Goal: Navigation & Orientation: Go to known website

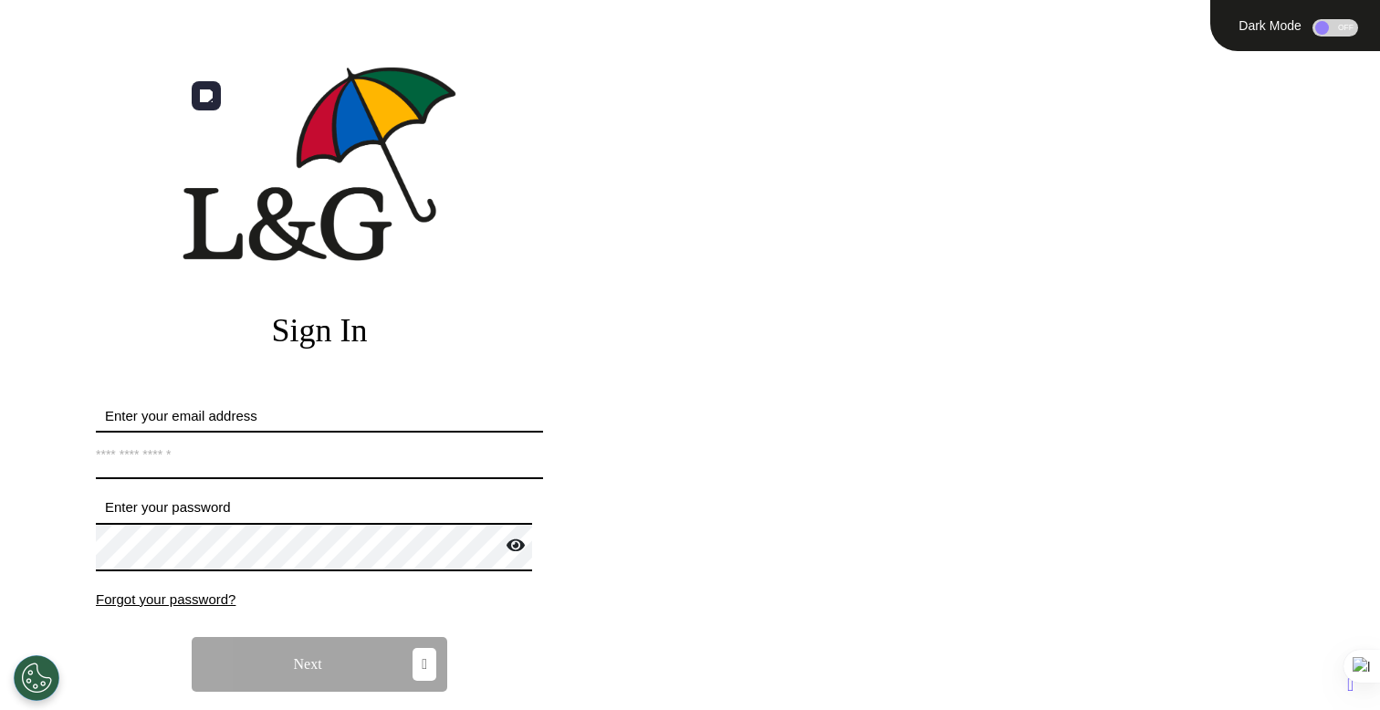
scroll to position [170, 0]
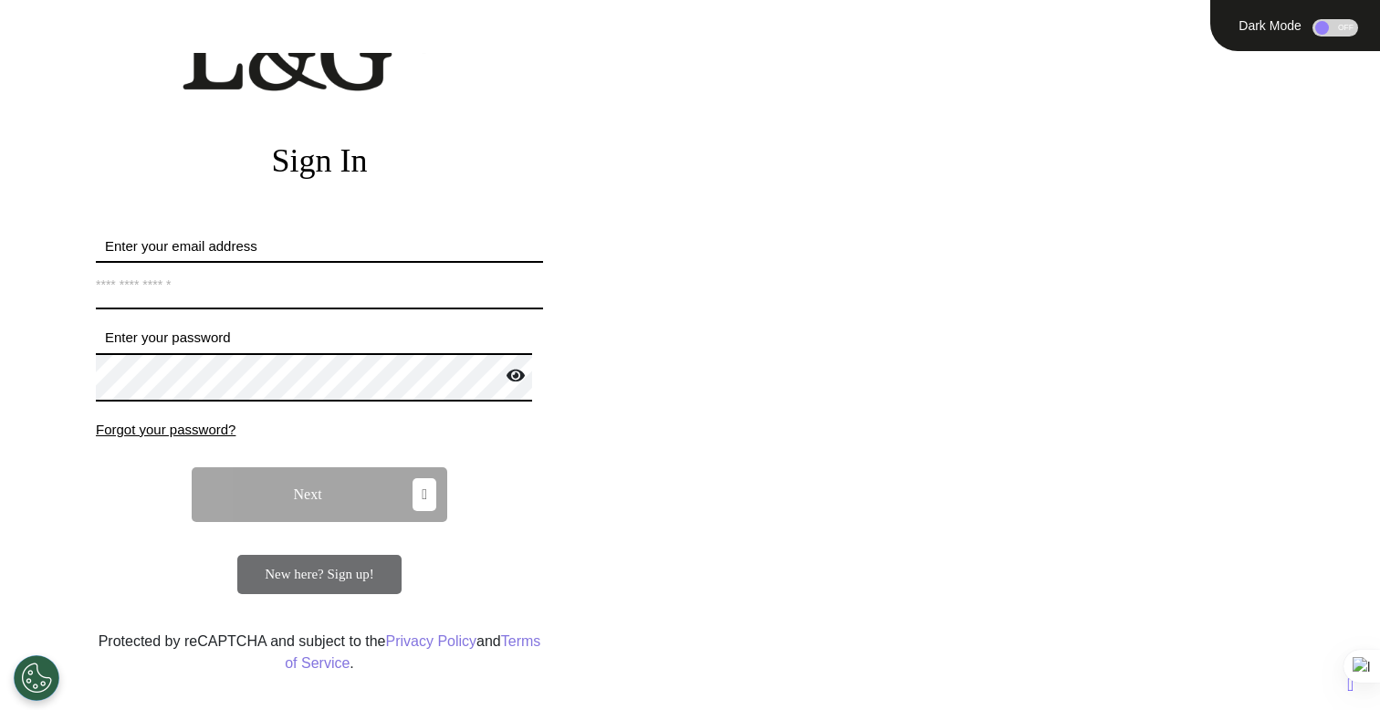
click at [359, 589] on div "New here? Sign up!" at bounding box center [319, 574] width 164 height 39
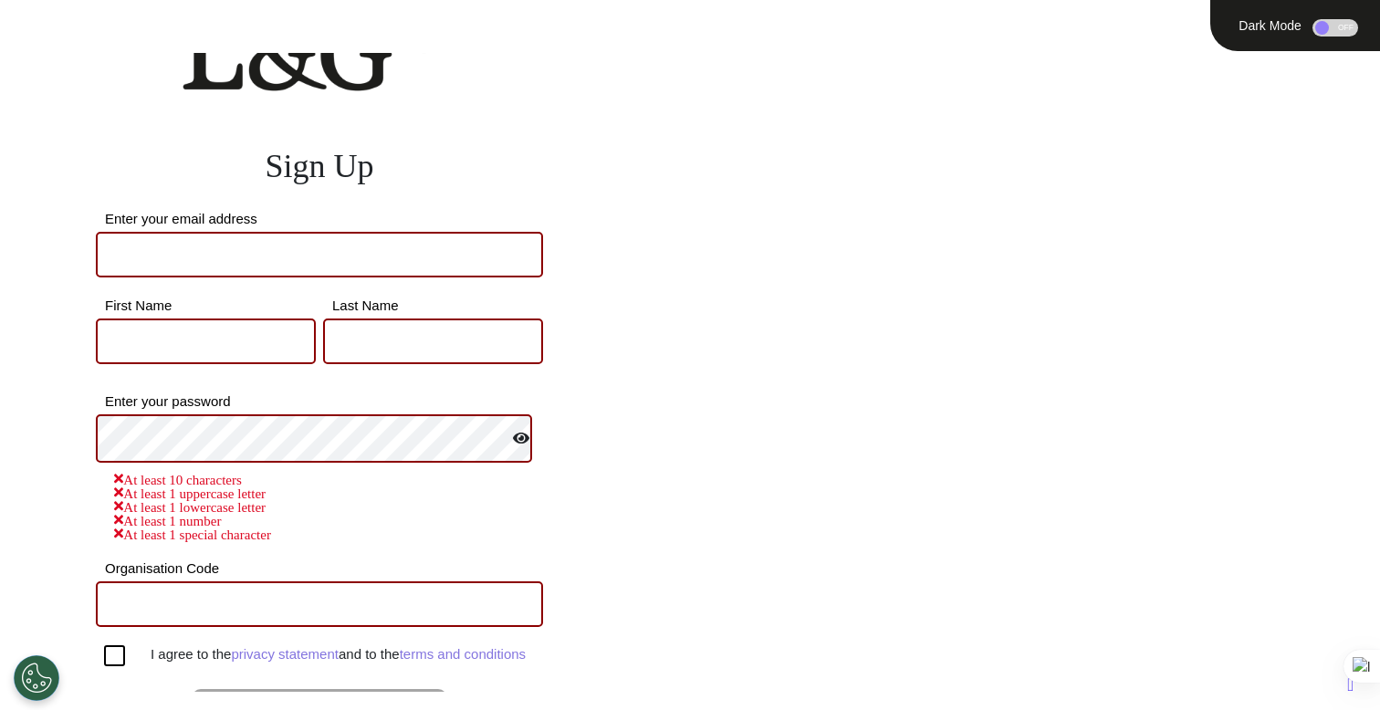
scroll to position [294, 0]
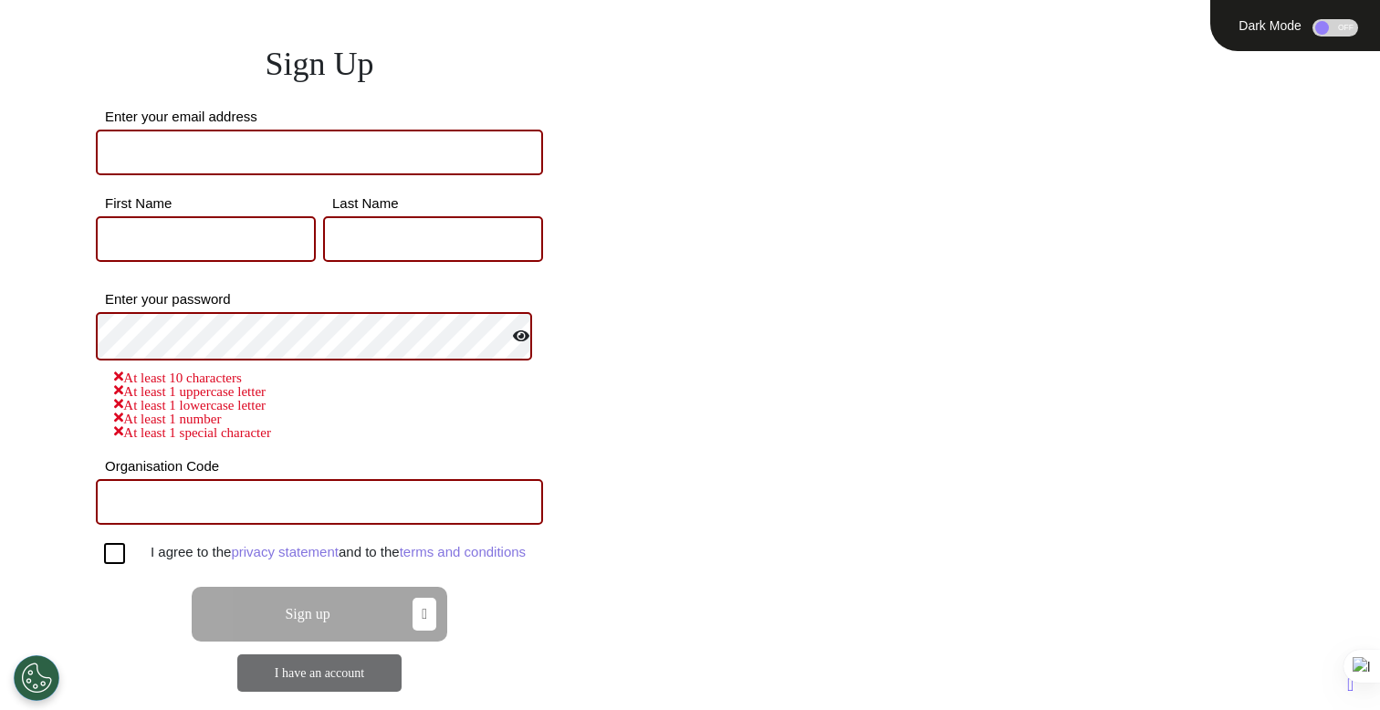
click at [642, 207] on div "ENGAGE. EMPOWER. TRANSFORM." at bounding box center [1009, 106] width 741 height 212
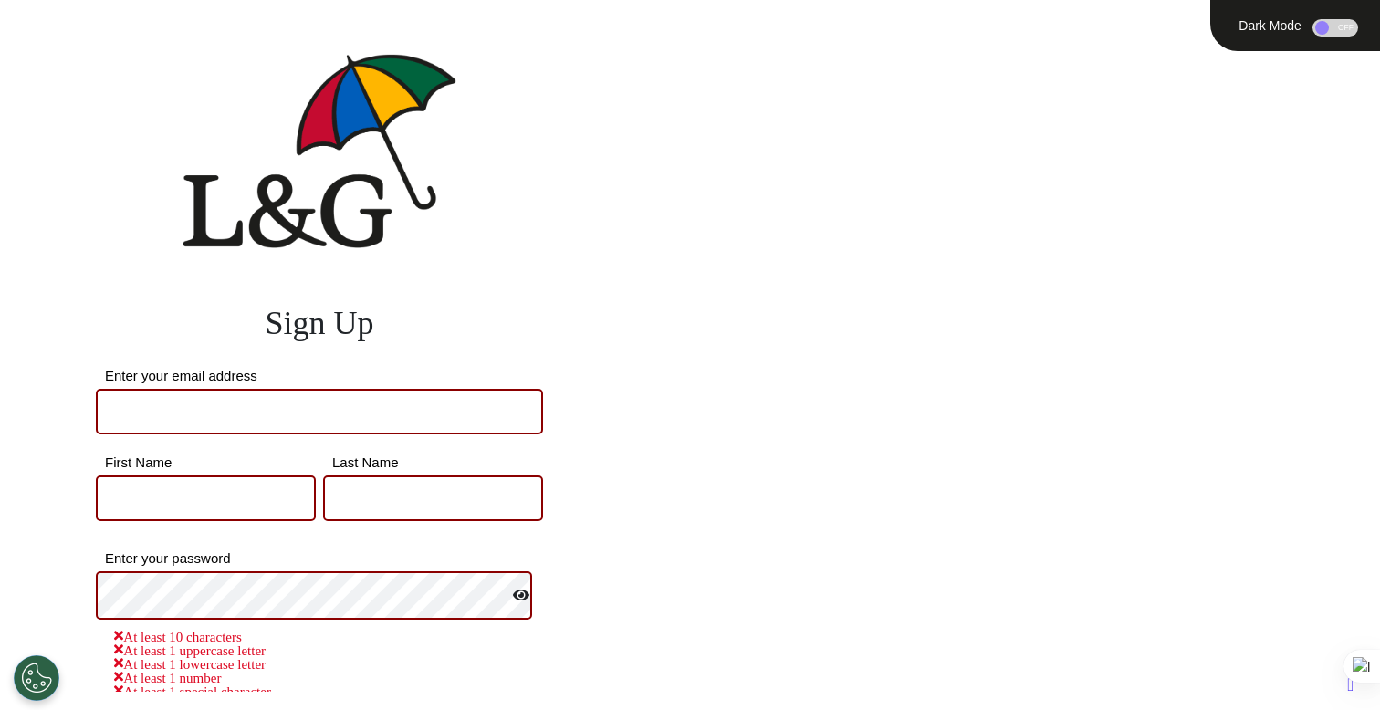
scroll to position [0, 0]
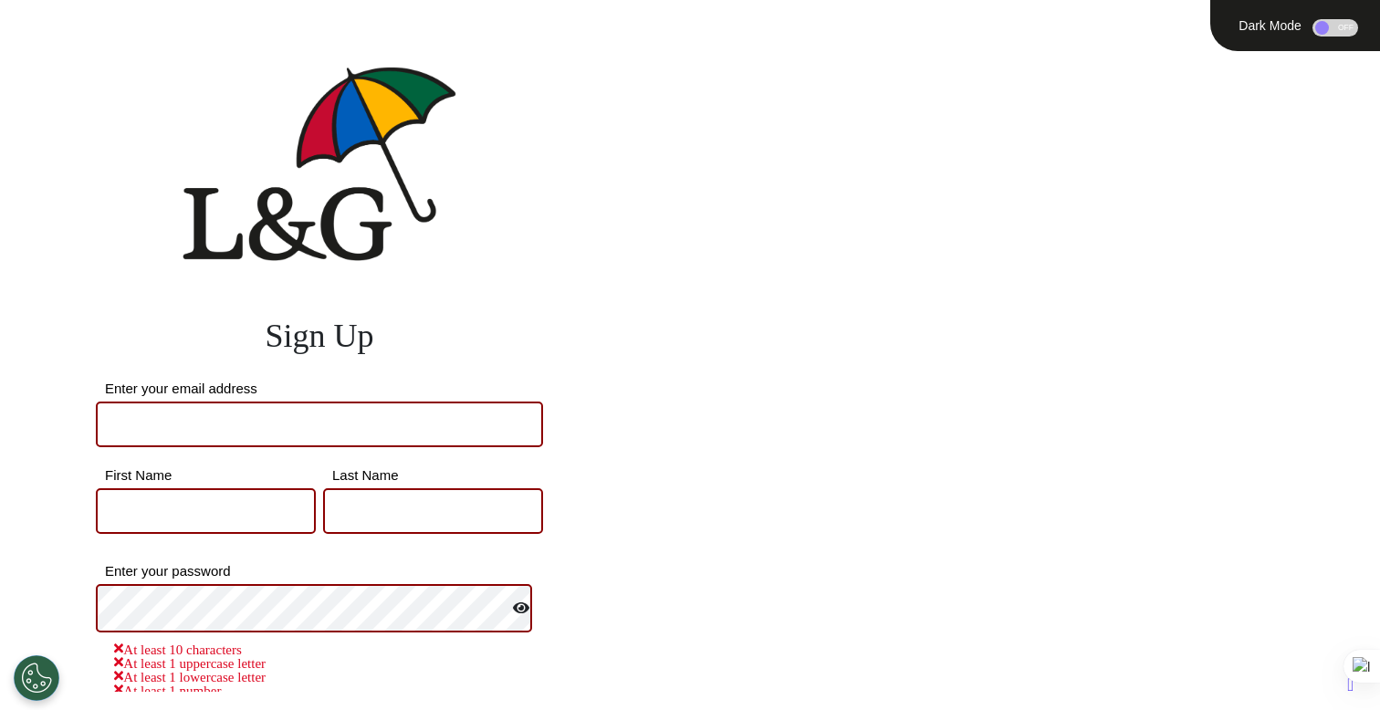
click at [571, 209] on div at bounding box center [320, 164] width 630 height 222
